Goal: Understand process/instructions: Learn how to perform a task or action

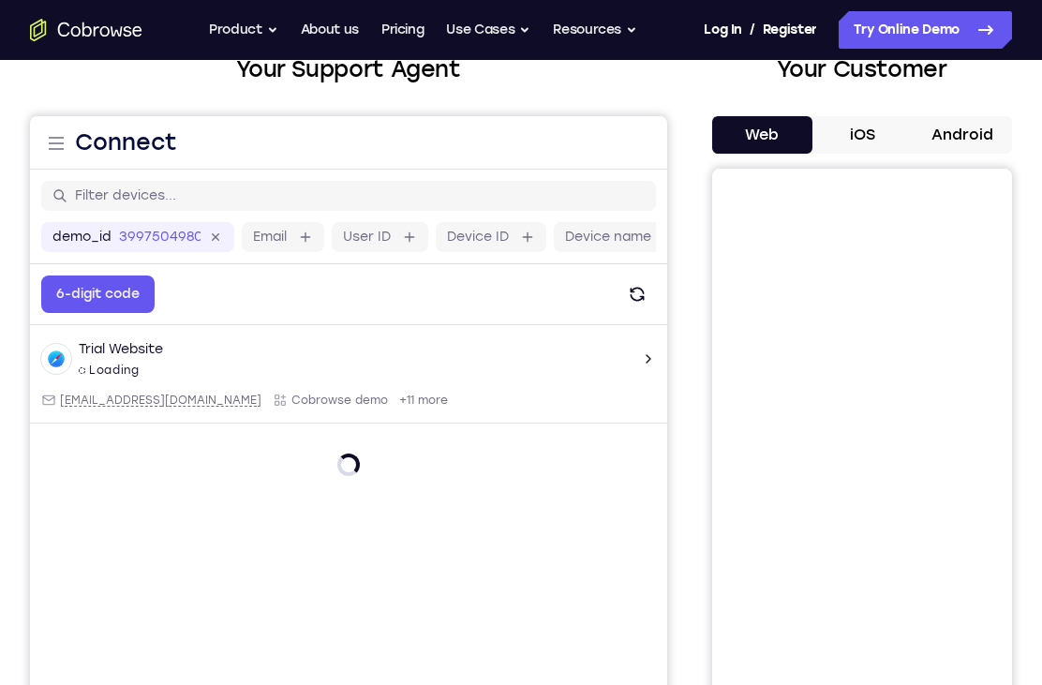
scroll to position [186, 0]
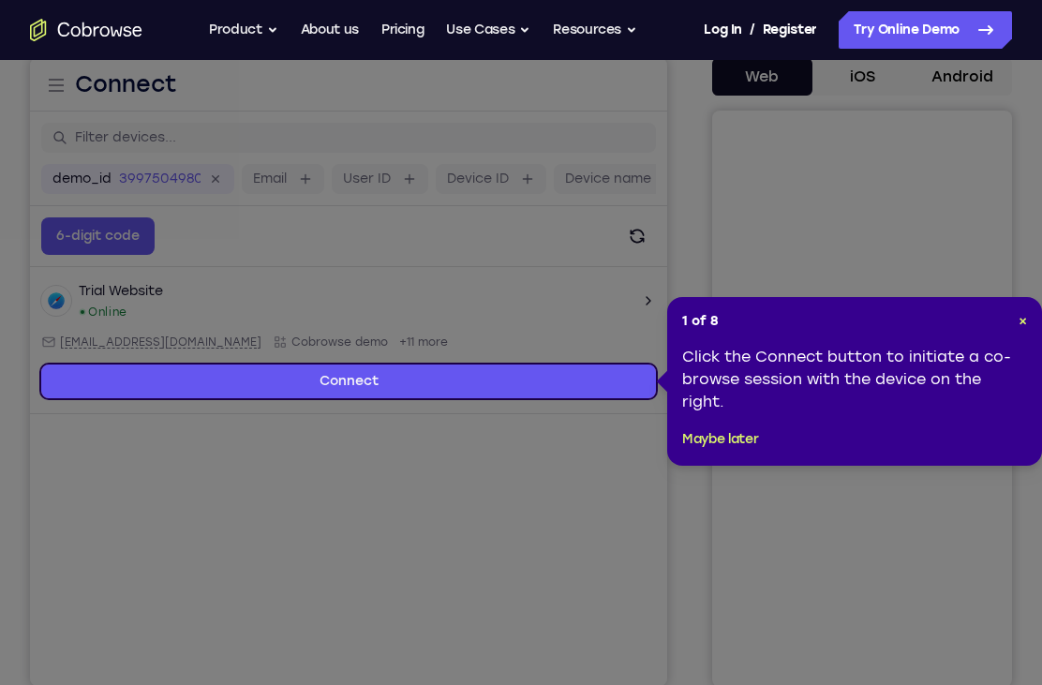
click at [1021, 322] on span "×" at bounding box center [1022, 321] width 8 height 16
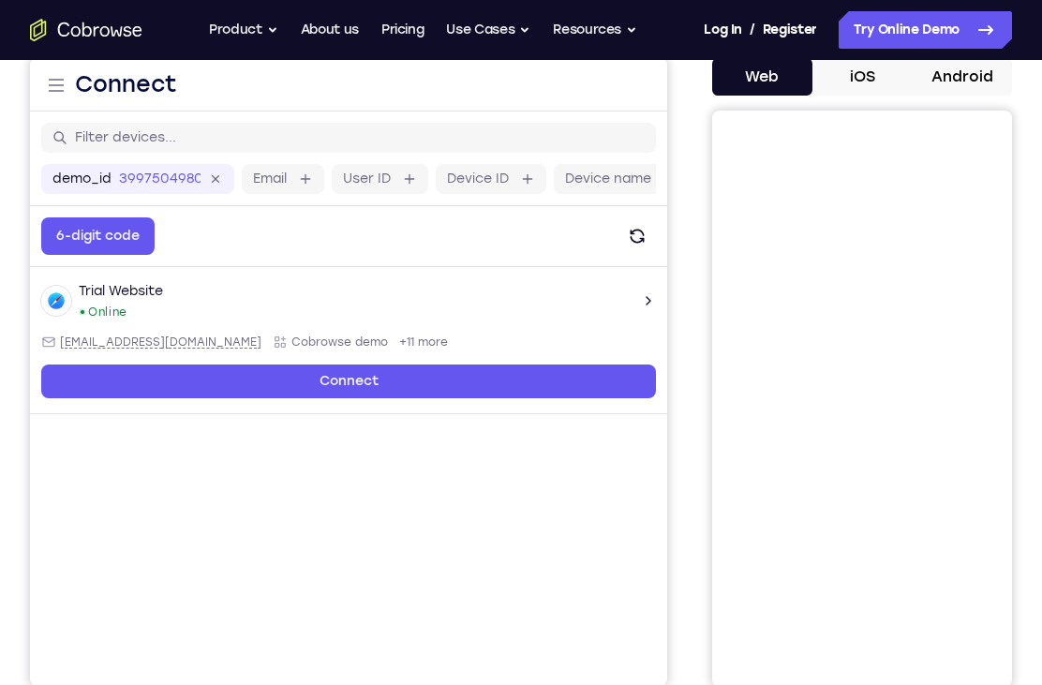
click at [537, 387] on link "Connect" at bounding box center [348, 381] width 615 height 34
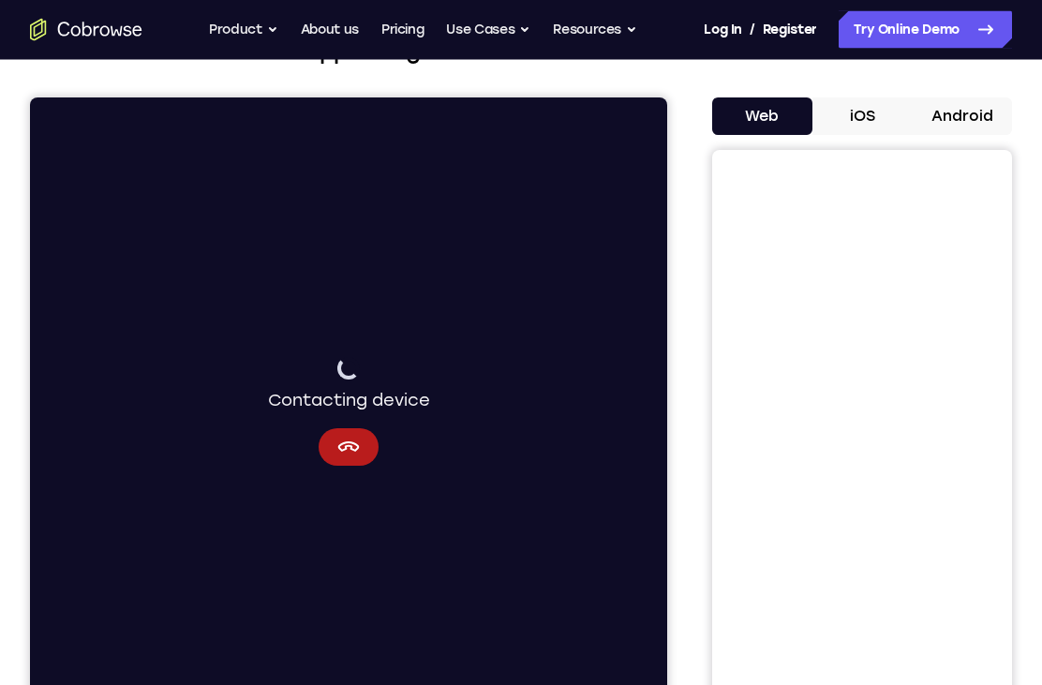
scroll to position [155, 0]
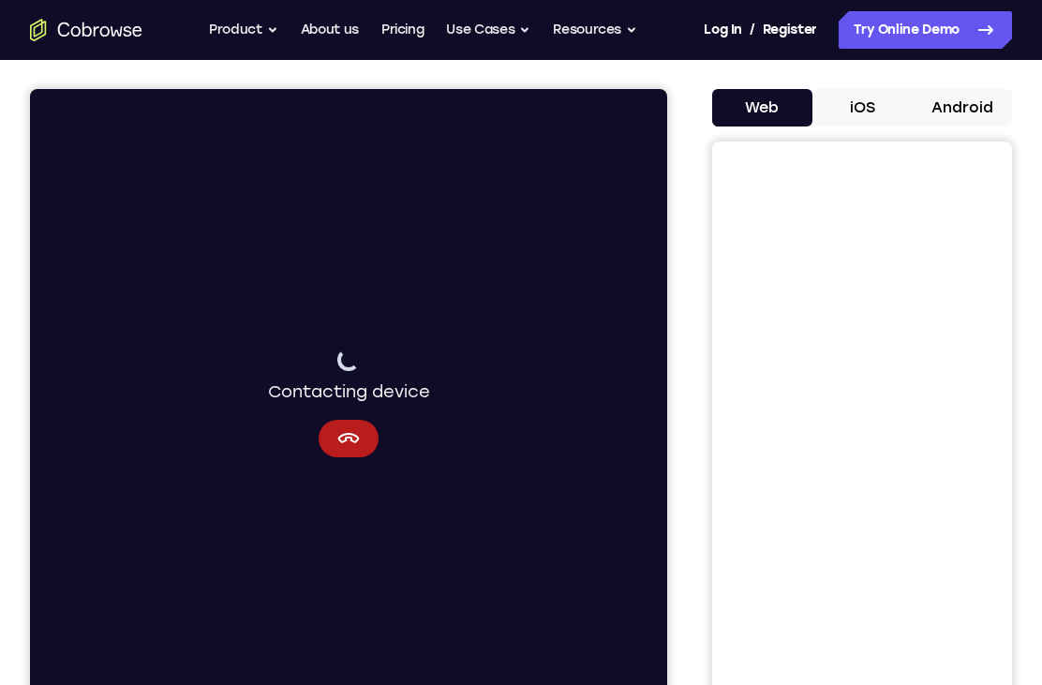
click at [343, 439] on icon "Cancel" at bounding box center [348, 438] width 22 height 22
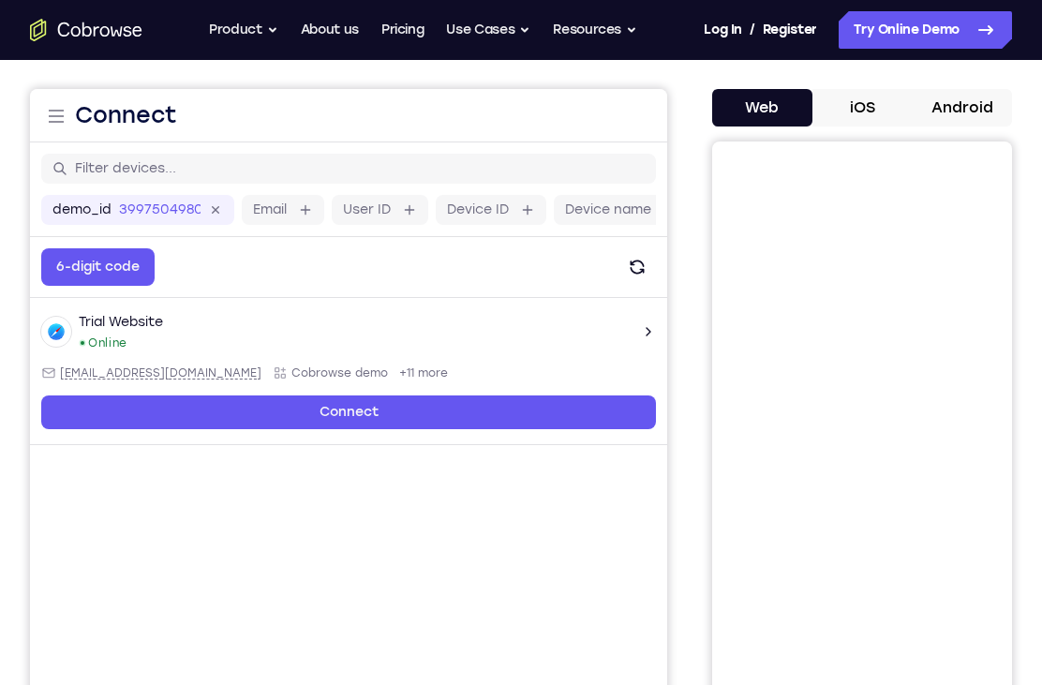
click at [873, 102] on button "iOS" at bounding box center [862, 107] width 100 height 37
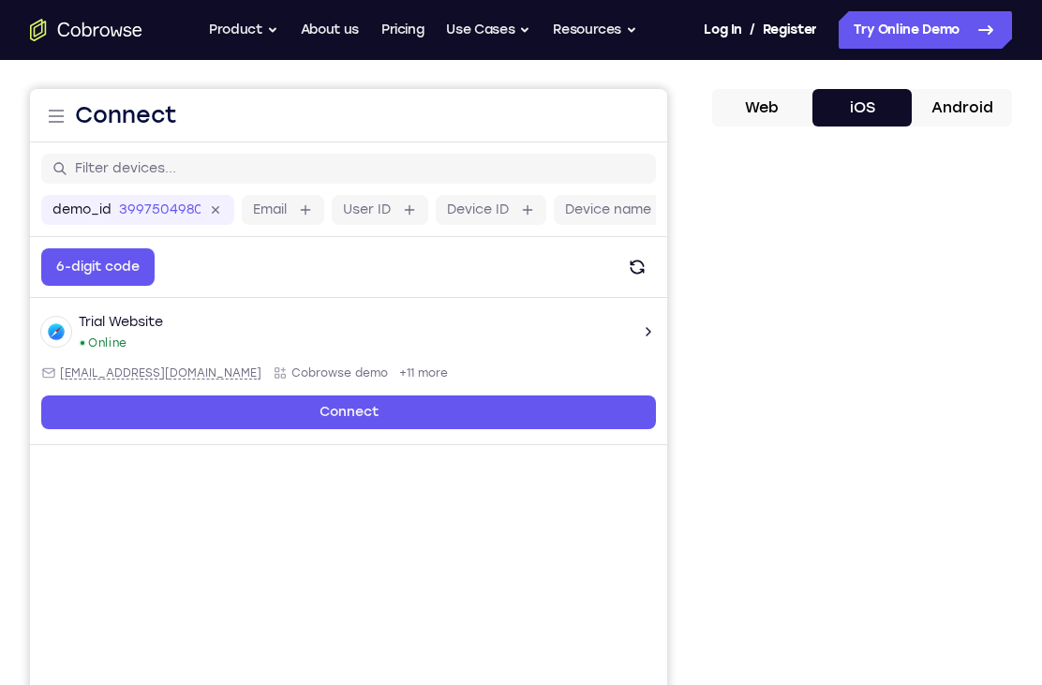
click at [962, 98] on button "Android" at bounding box center [962, 107] width 100 height 37
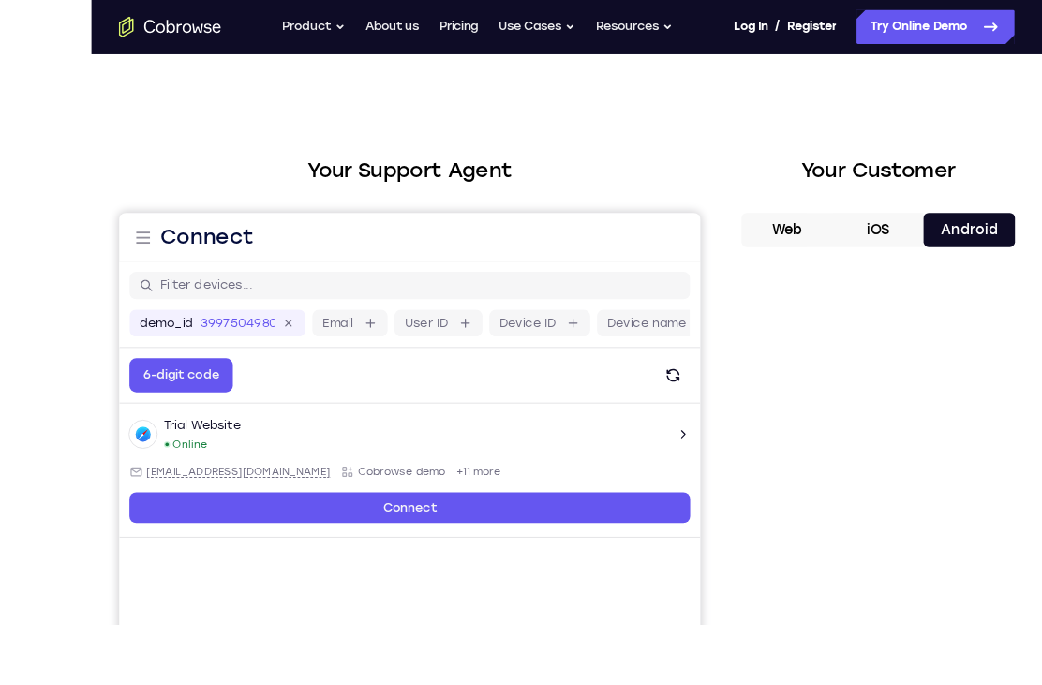
scroll to position [81, 0]
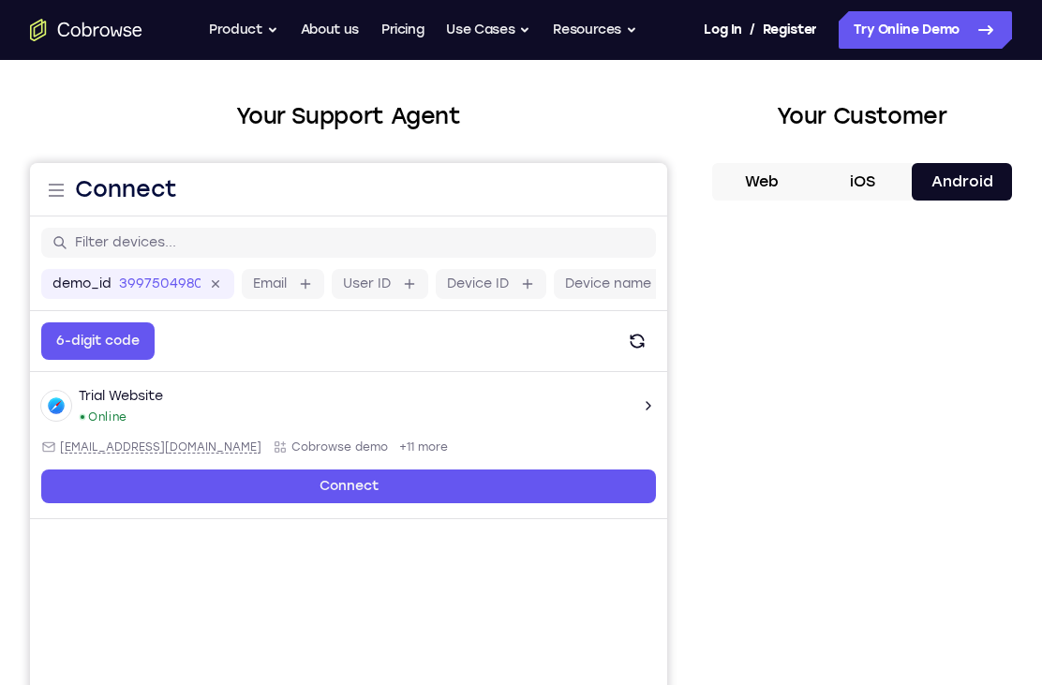
click at [152, 483] on link "Connect" at bounding box center [348, 486] width 615 height 34
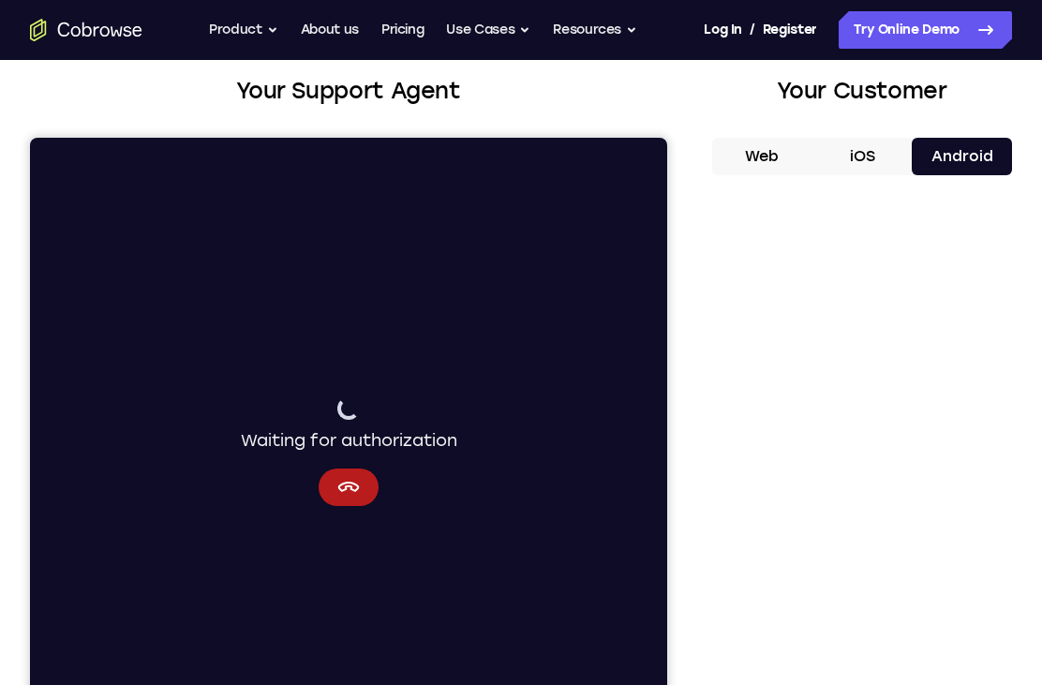
scroll to position [110, 0]
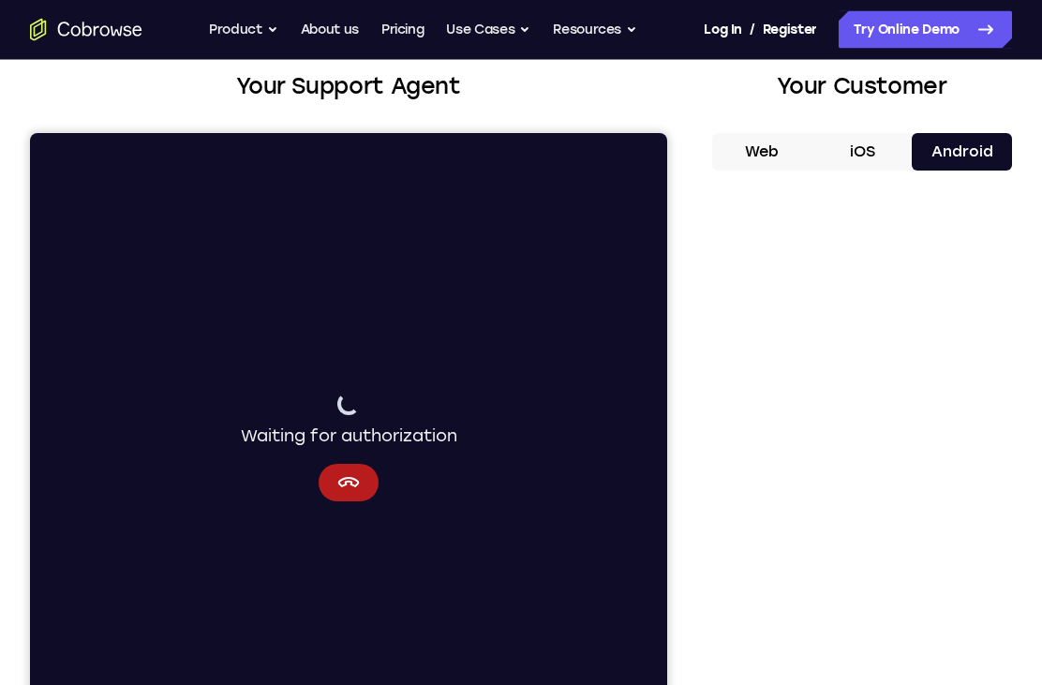
click at [351, 486] on icon "Cancel" at bounding box center [348, 482] width 22 height 22
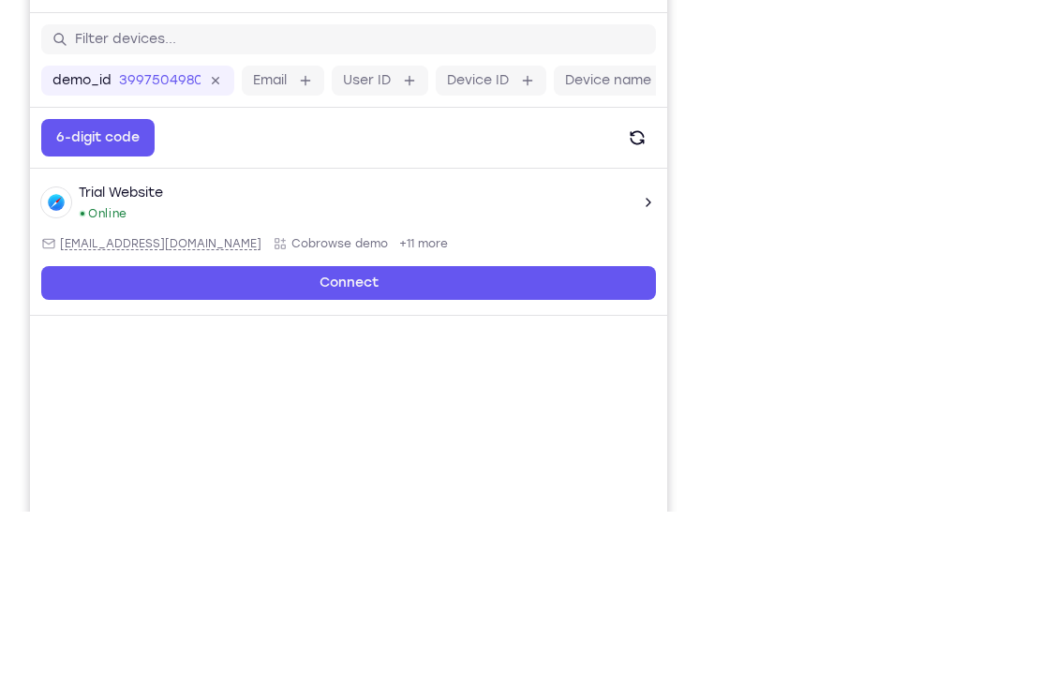
click at [649, 209] on icon "Open device details" at bounding box center [648, 203] width 15 height 15
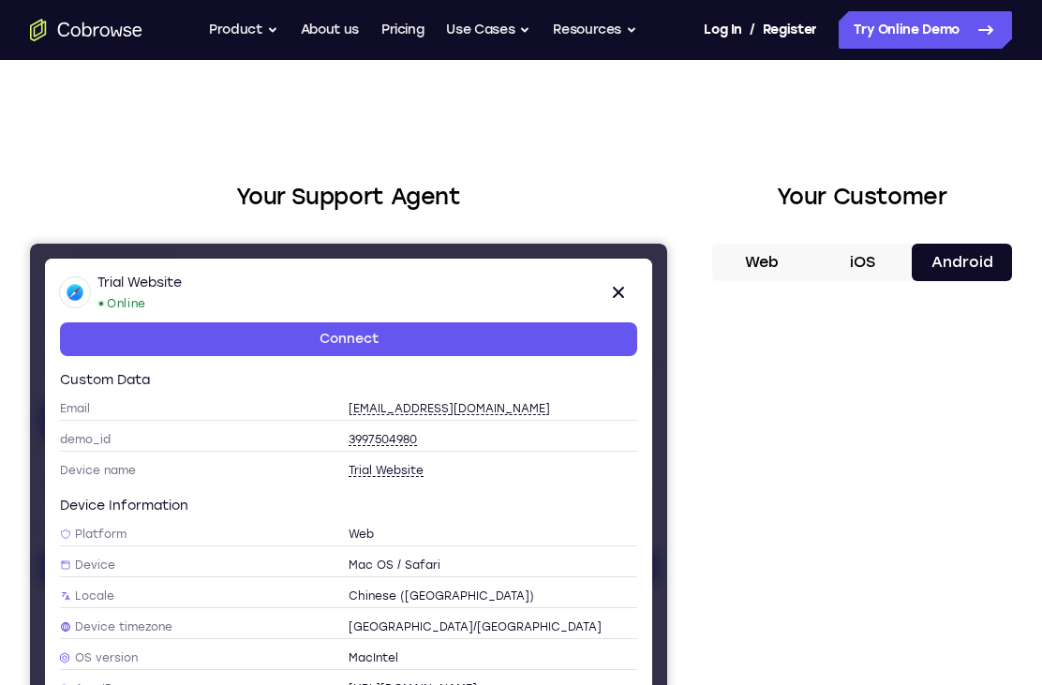
scroll to position [0, 0]
click at [870, 270] on button "iOS" at bounding box center [862, 262] width 100 height 37
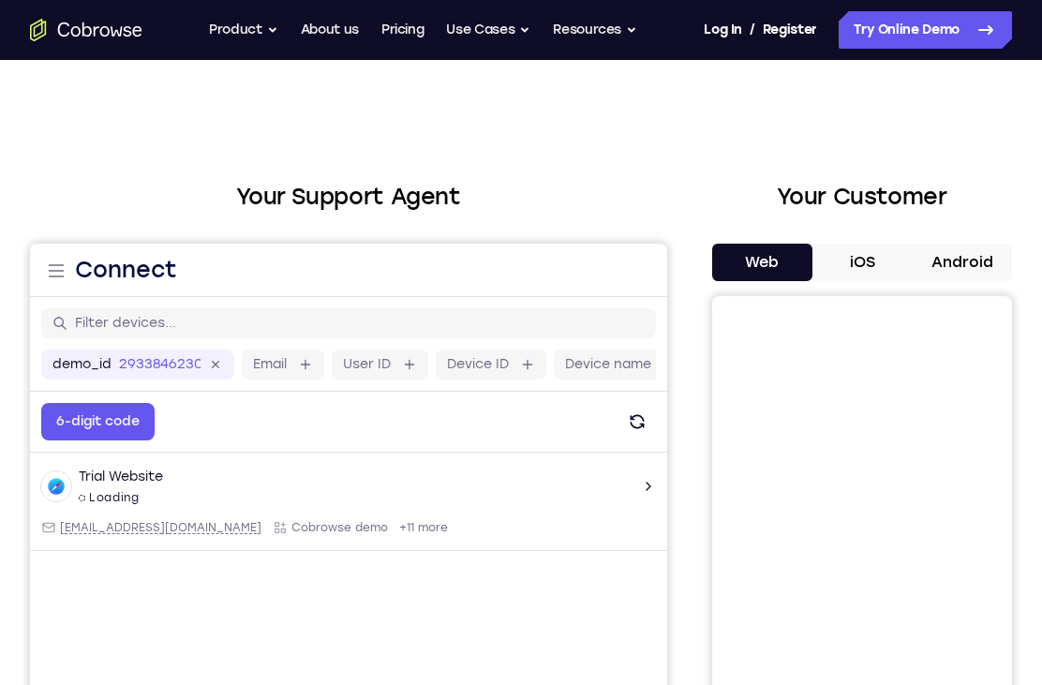
scroll to position [49, 0]
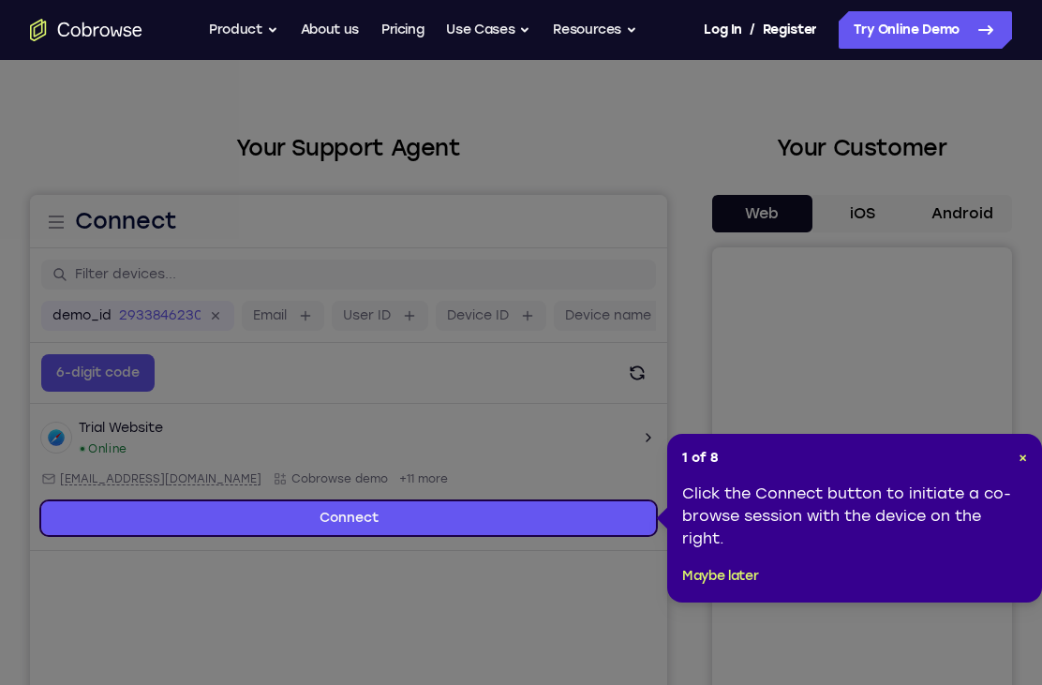
click at [743, 574] on button "Maybe later" at bounding box center [720, 576] width 76 height 22
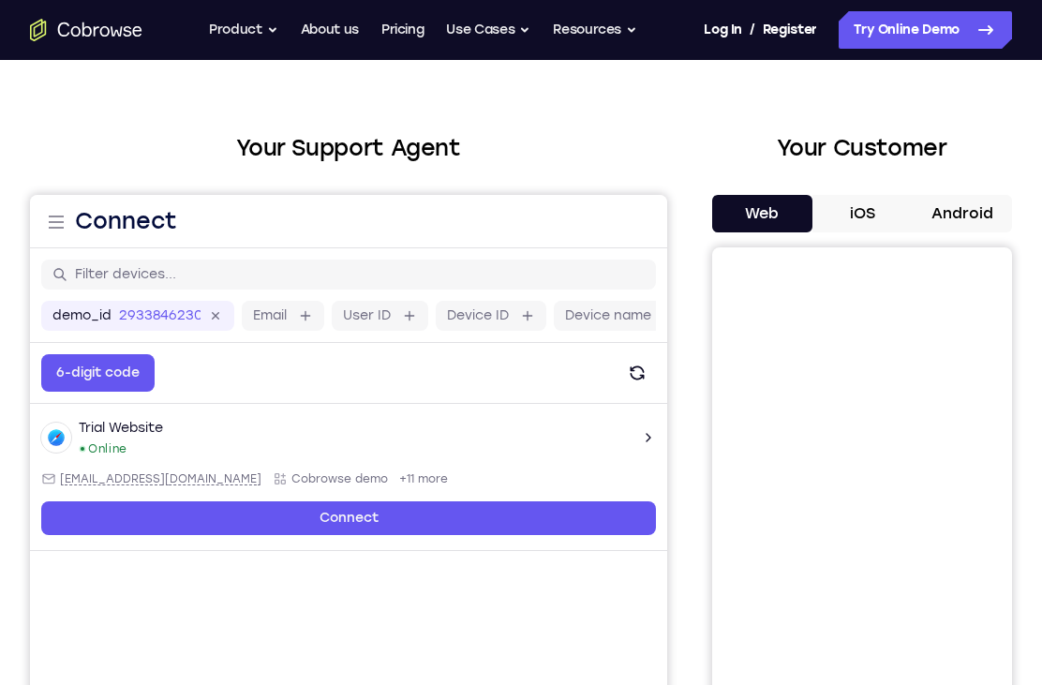
click at [370, 469] on div "Trial Website Online [EMAIL_ADDRESS][DOMAIN_NAME] Cobrowse demo +11 more [EMAIL…" at bounding box center [348, 477] width 615 height 116
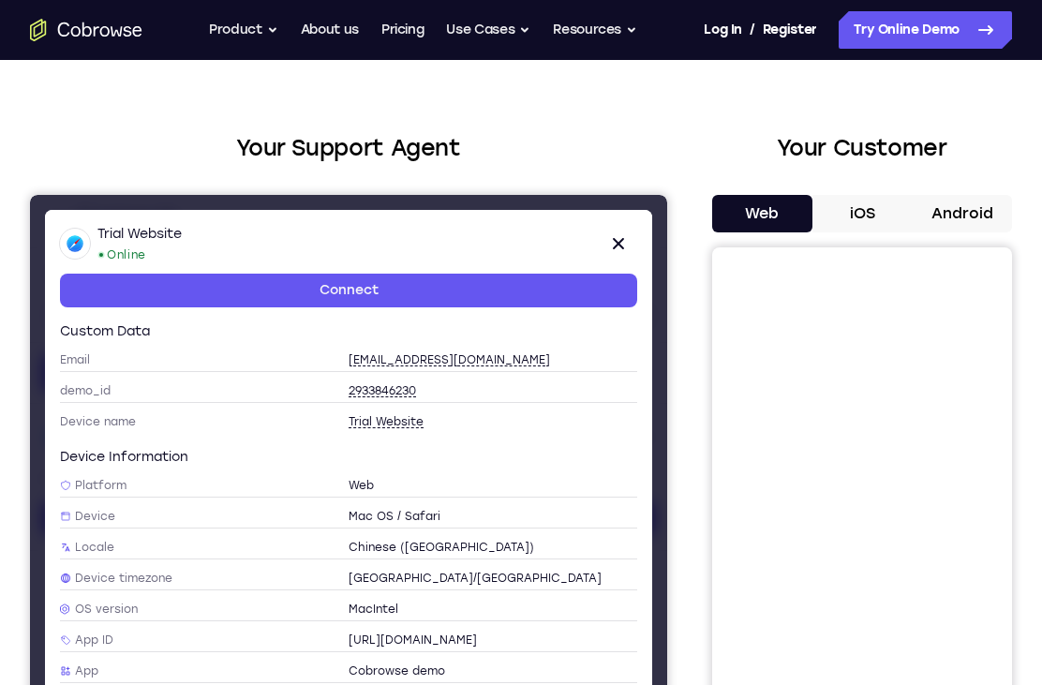
click at [370, 469] on div "Device information Platform Web Device Mac OS / Safari Locale Chinese ([GEOGRAP…" at bounding box center [348, 647] width 577 height 398
click at [505, 295] on link "Connect" at bounding box center [348, 291] width 577 height 34
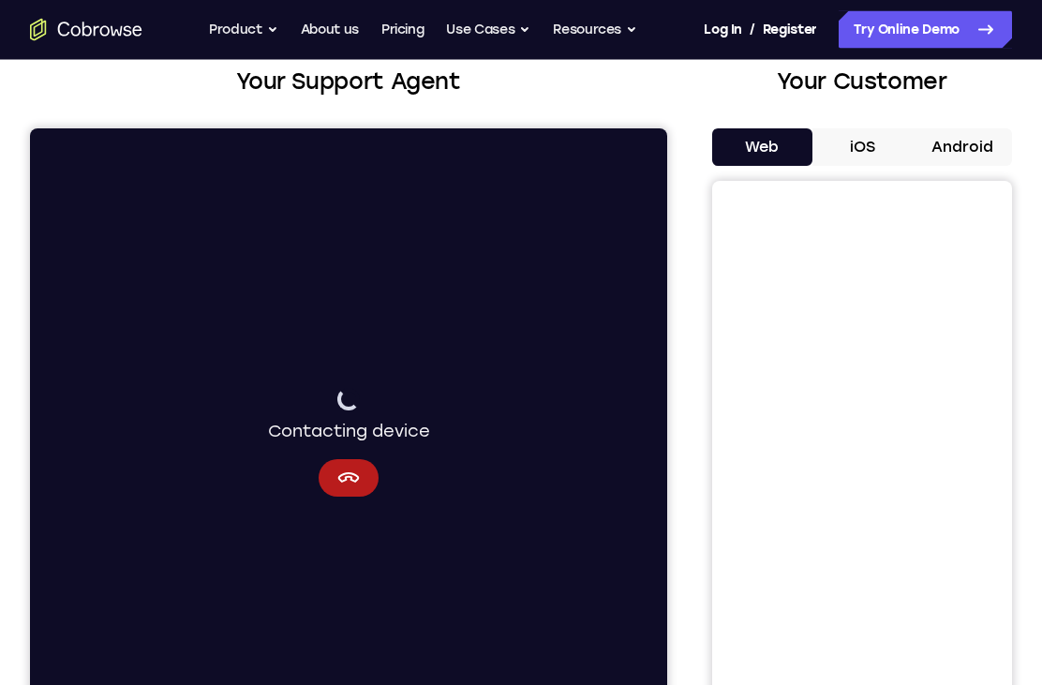
scroll to position [106, 0]
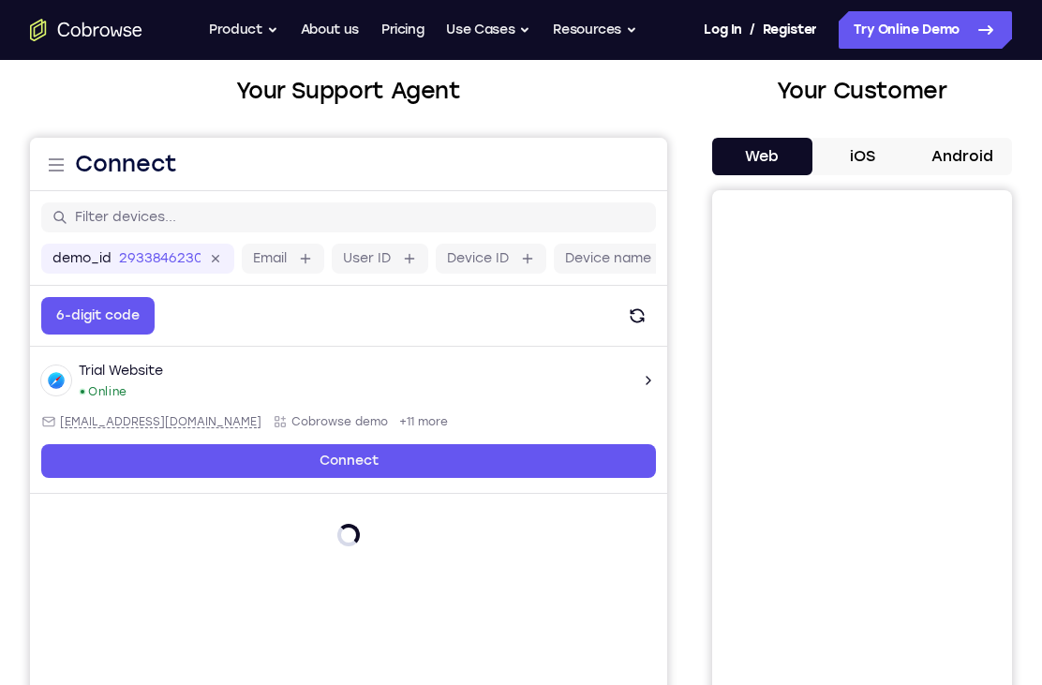
click at [865, 150] on button "iOS" at bounding box center [862, 156] width 100 height 37
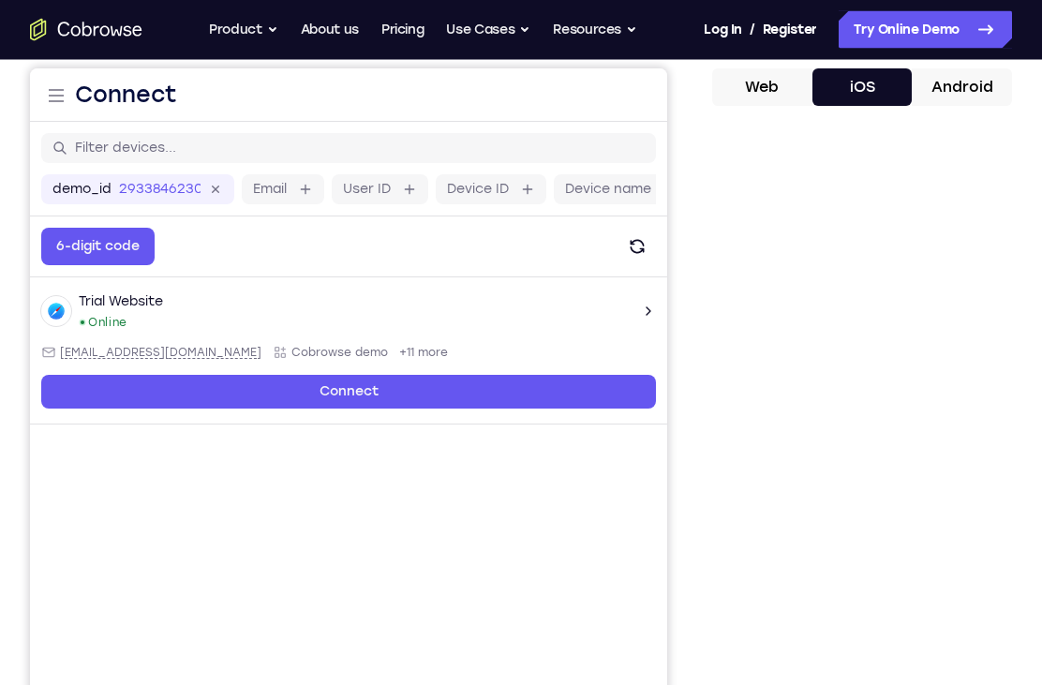
scroll to position [174, 0]
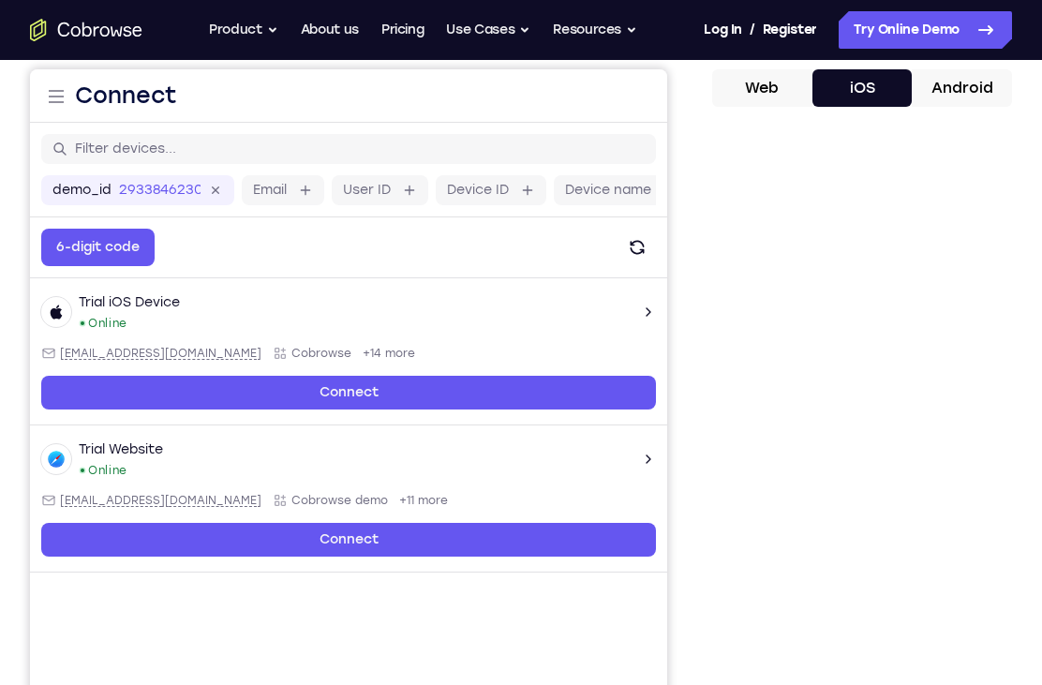
click at [966, 82] on button "Android" at bounding box center [962, 87] width 100 height 37
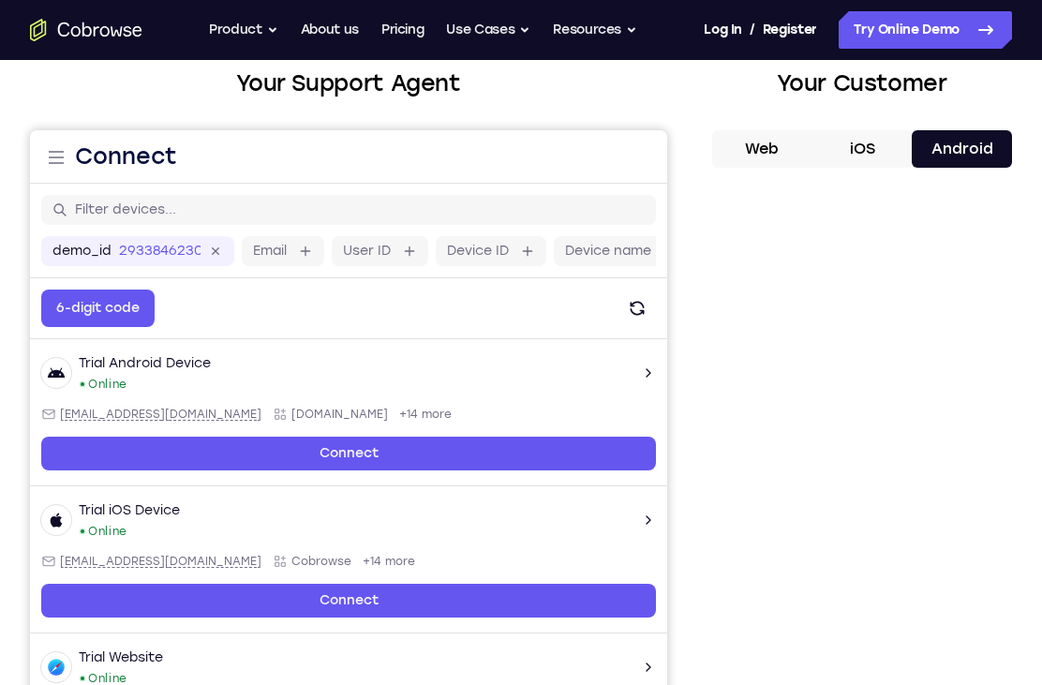
scroll to position [98, 0]
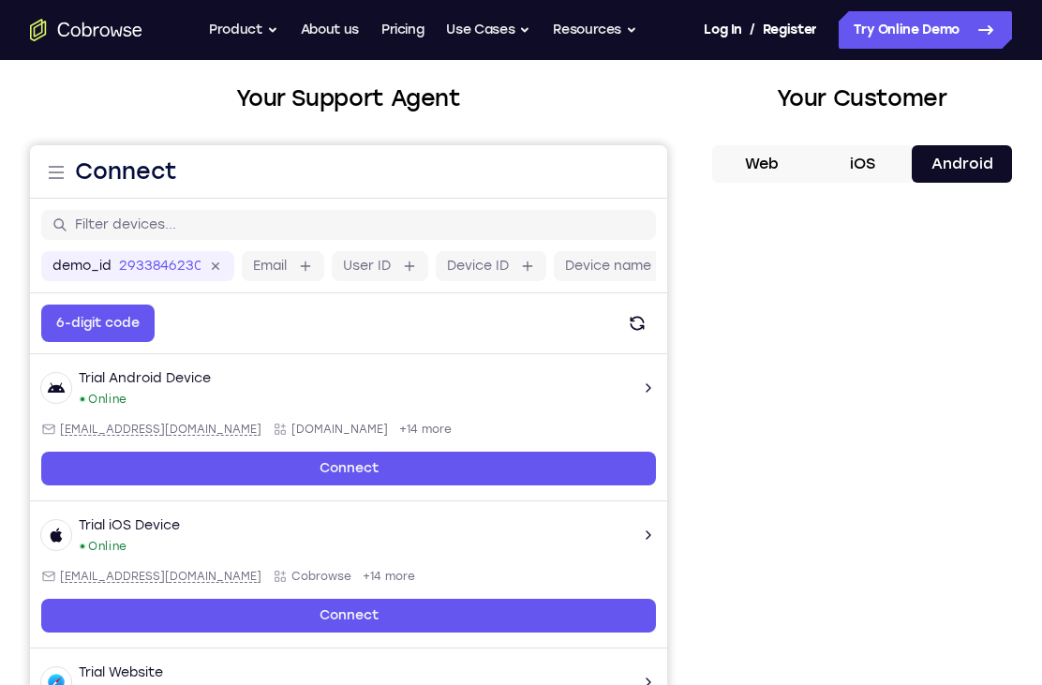
click at [221, 263] on icon at bounding box center [216, 267] width 22 height 22
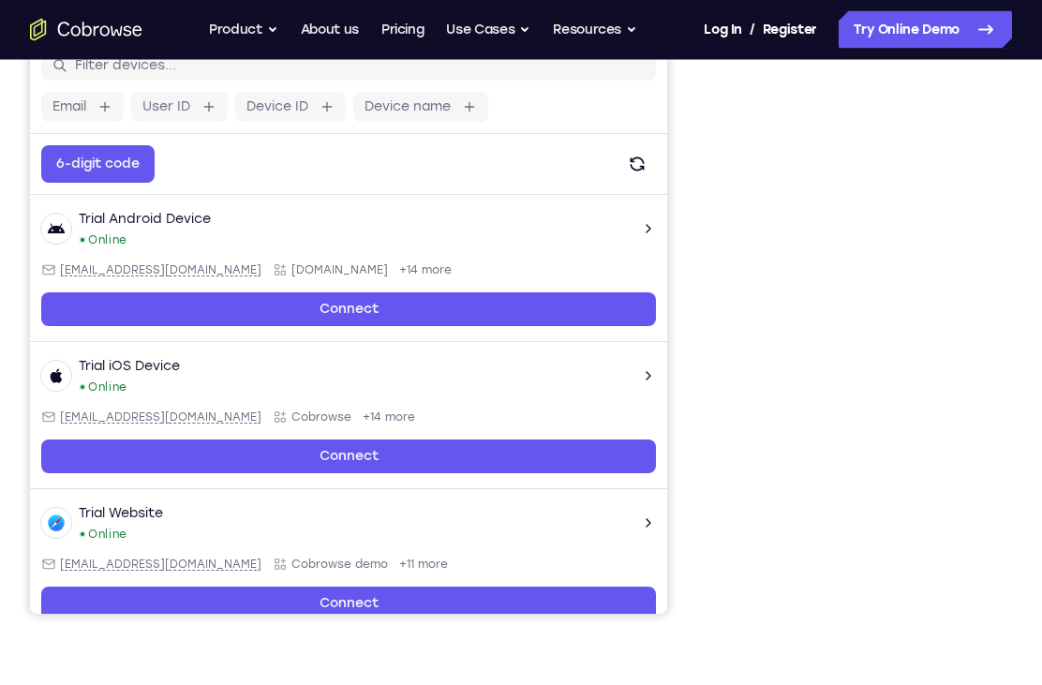
scroll to position [265, 0]
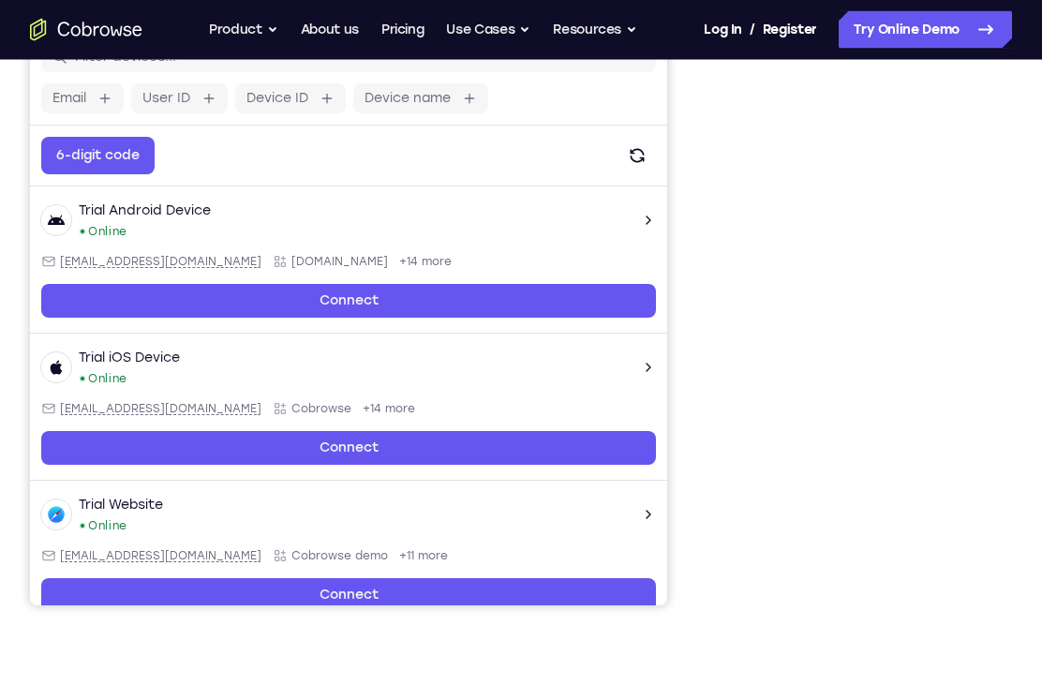
click at [98, 363] on div "Trial iOS Device" at bounding box center [129, 358] width 101 height 19
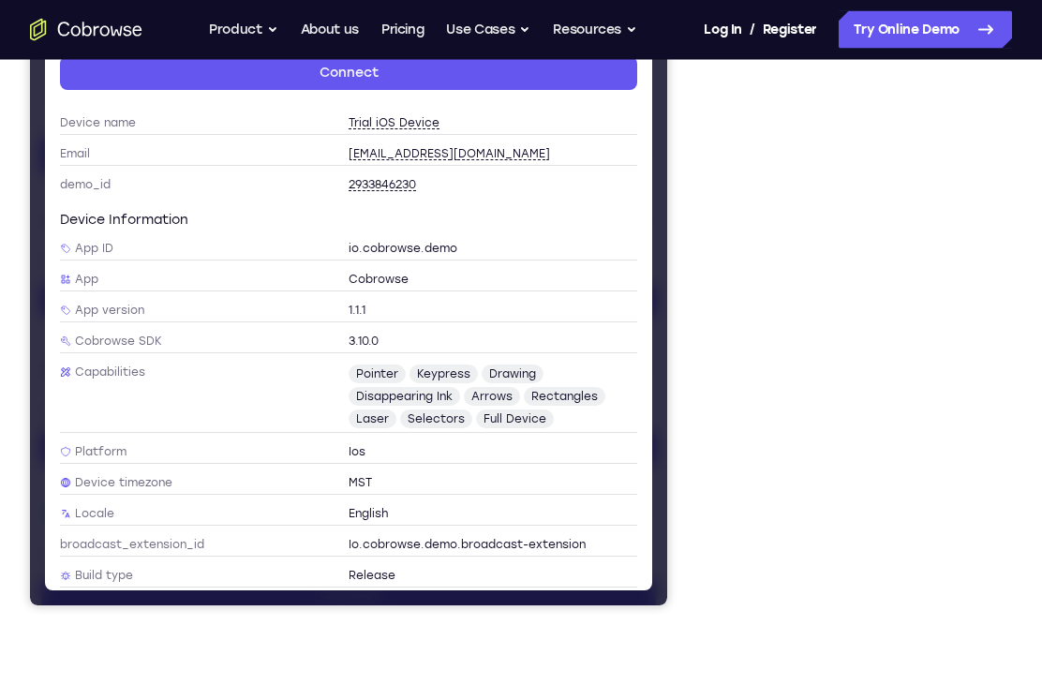
scroll to position [21, 0]
click at [72, 364] on span "Capabilities" at bounding box center [204, 371] width 289 height 15
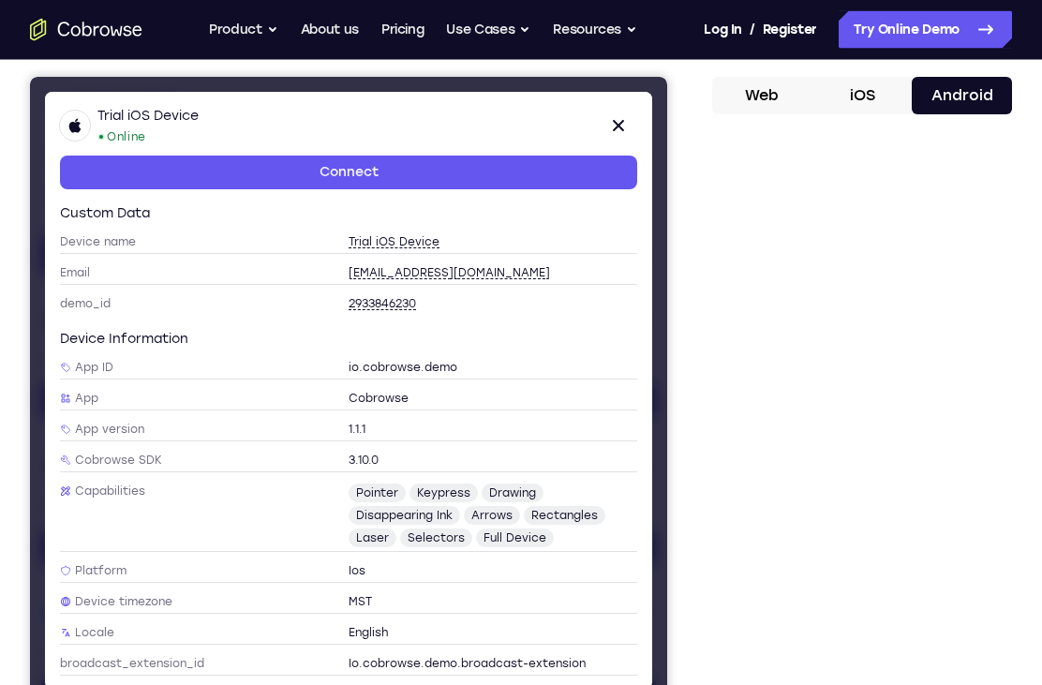
scroll to position [167, 0]
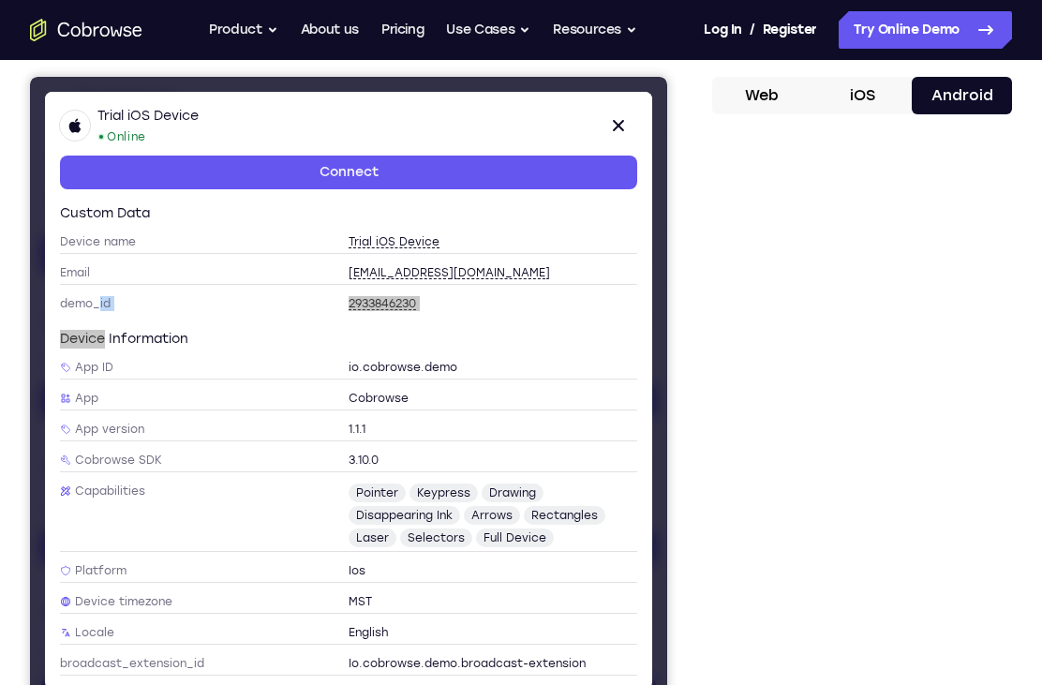
click at [27, 331] on div "Your Support Agent Your Customer Web iOS Android Next Steps We’d be happy to gi…" at bounding box center [521, 511] width 1042 height 1236
click at [8, 334] on div "Your Support Agent Your Customer Web iOS Android Next Steps We’d be happy to gi…" at bounding box center [521, 511] width 1042 height 1236
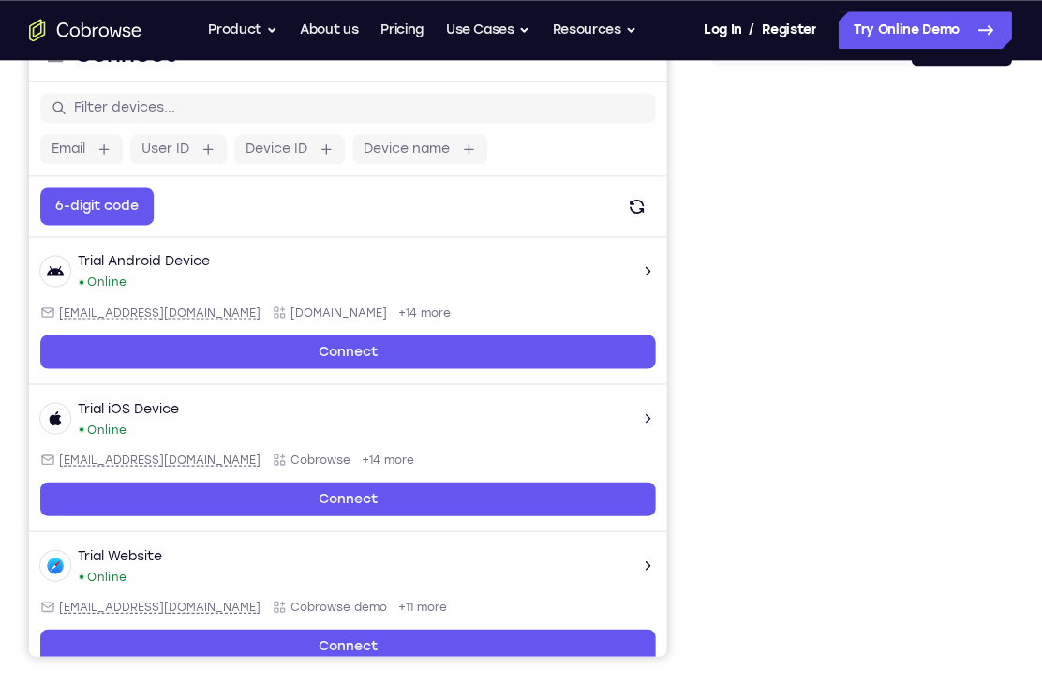
scroll to position [49, 0]
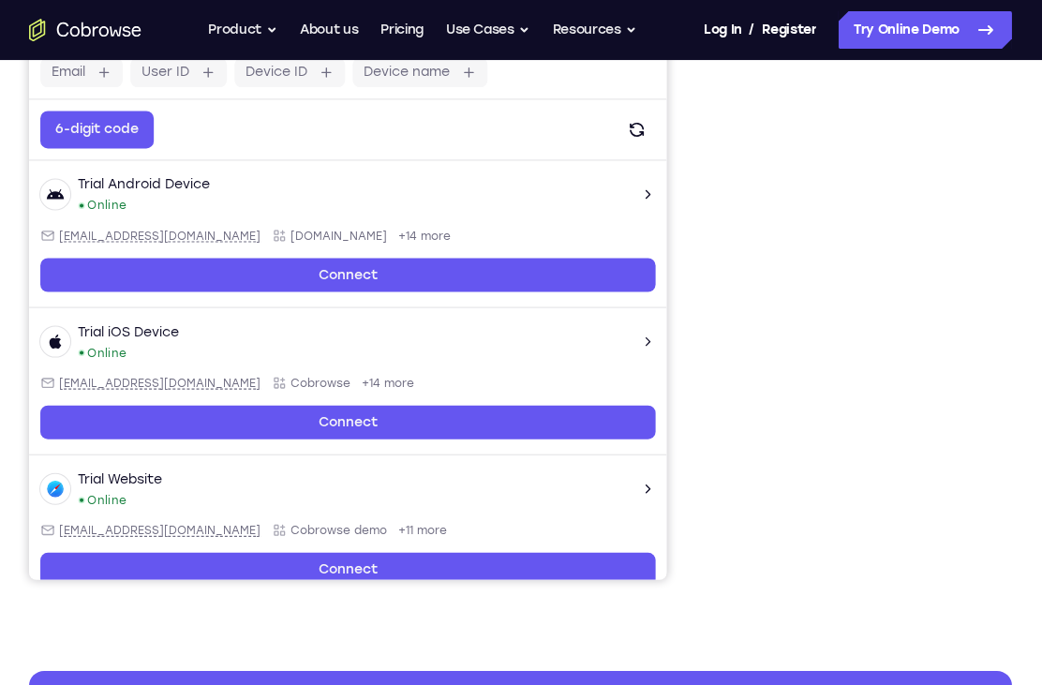
scroll to position [304, 0]
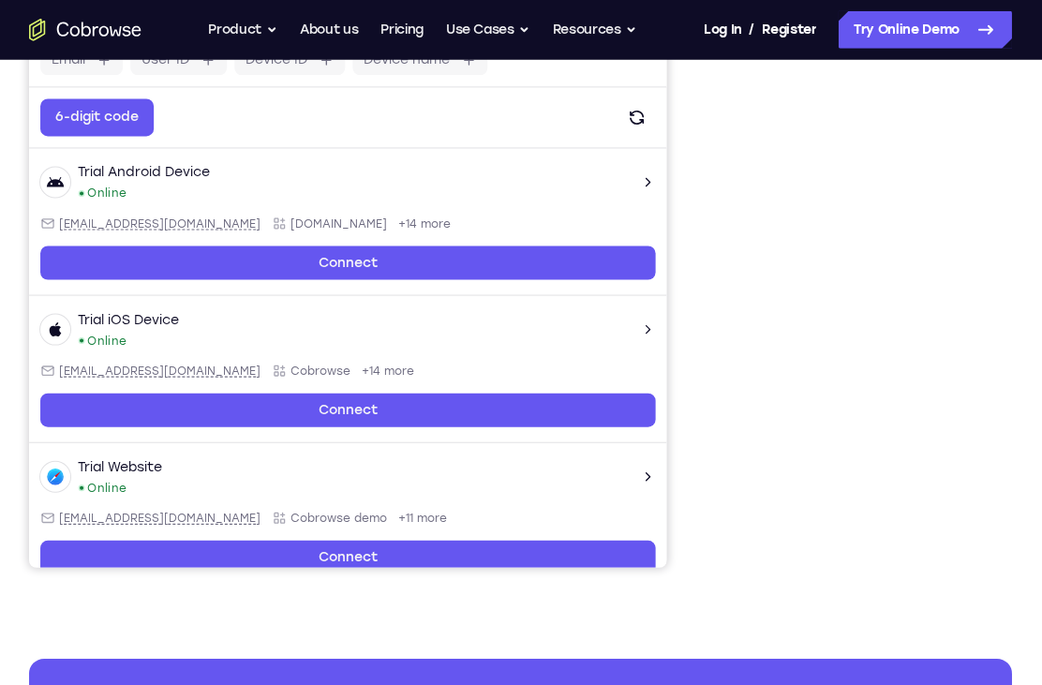
click at [639, 129] on button "Refresh" at bounding box center [635, 117] width 37 height 37
click at [650, 184] on icon "Open device details" at bounding box center [647, 182] width 15 height 15
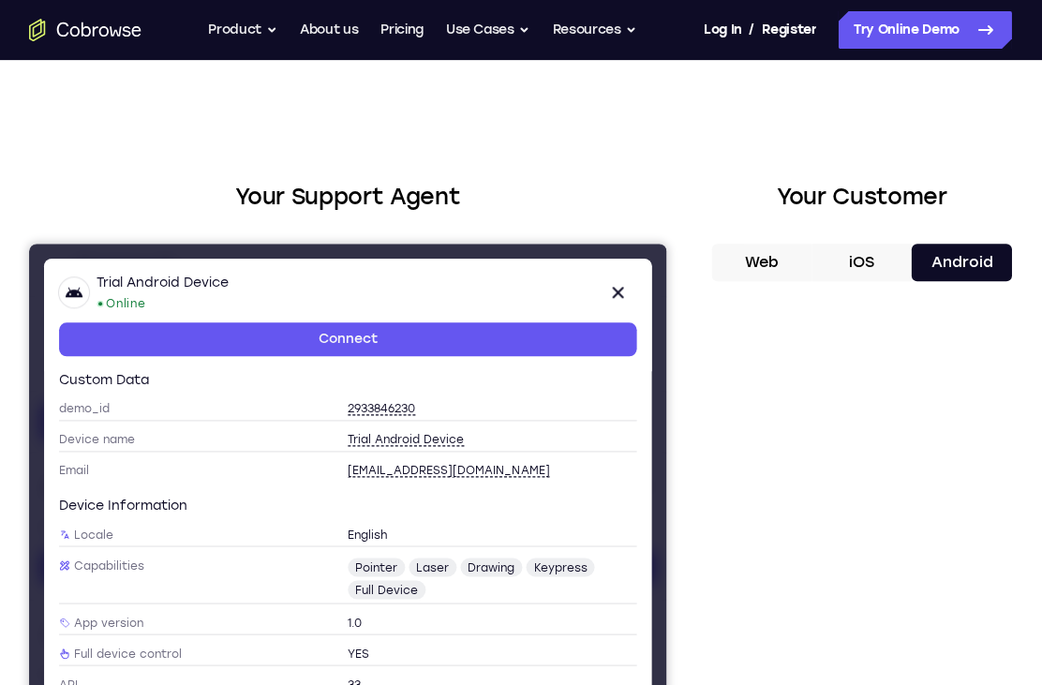
scroll to position [0, 0]
click at [120, 341] on link "Connect" at bounding box center [347, 339] width 577 height 34
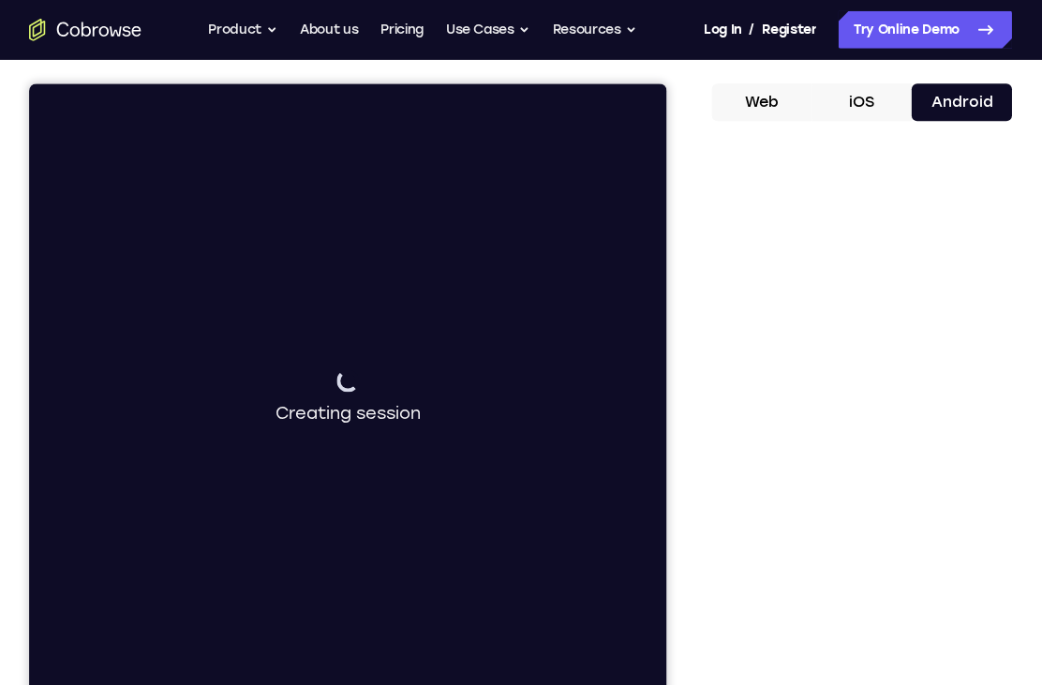
scroll to position [231, 0]
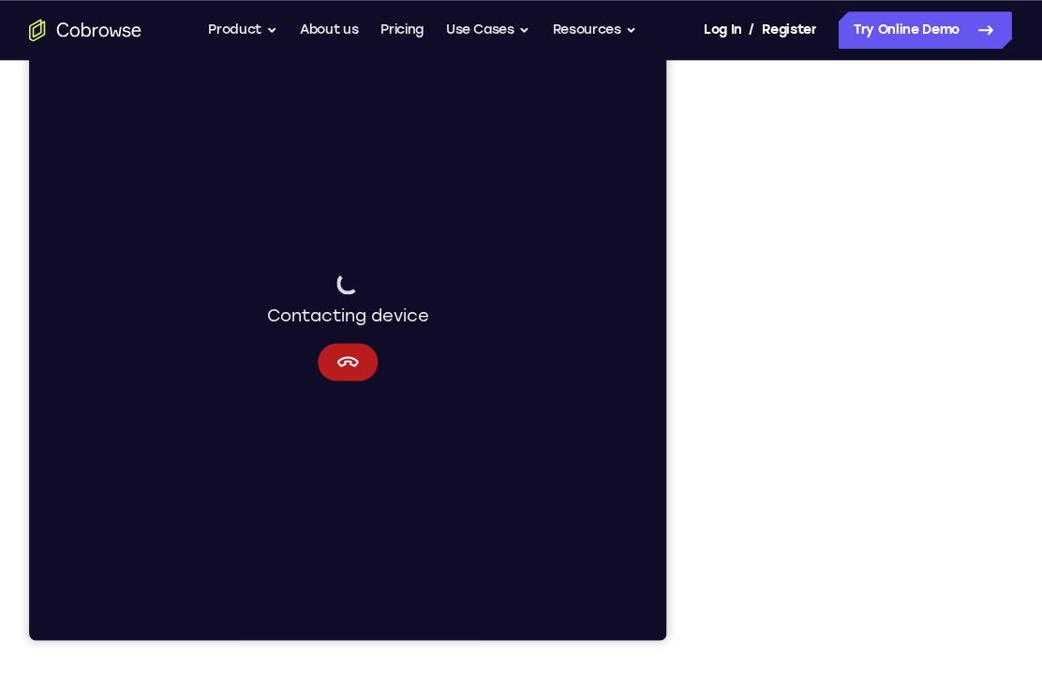
click at [337, 369] on icon "Cancel" at bounding box center [347, 361] width 22 height 22
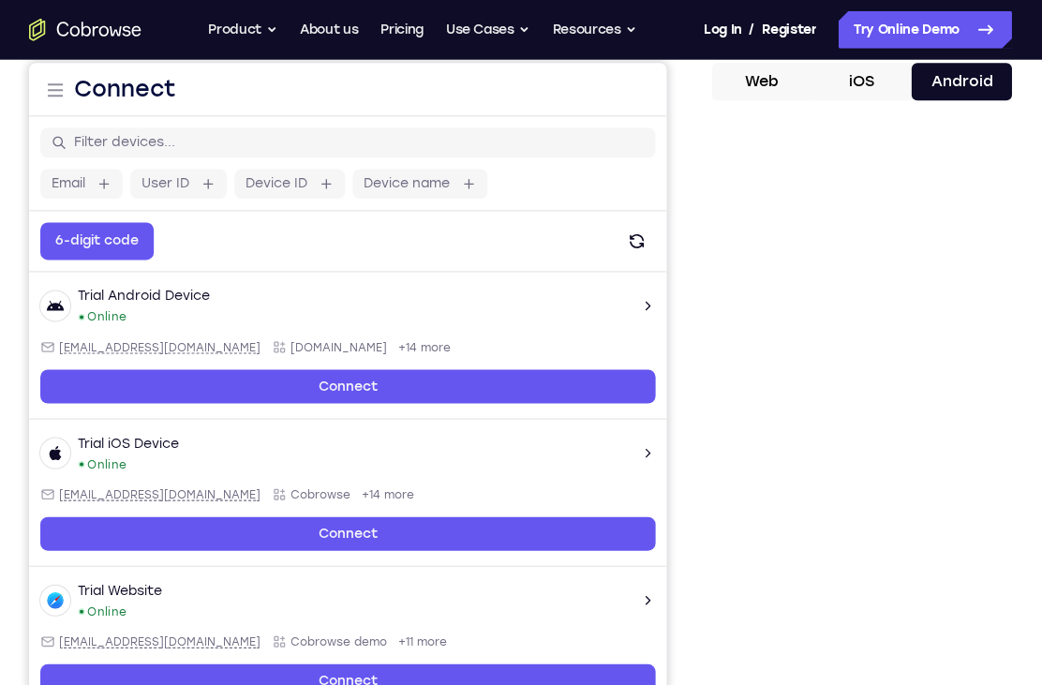
scroll to position [22, 0]
